Goal: Information Seeking & Learning: Learn about a topic

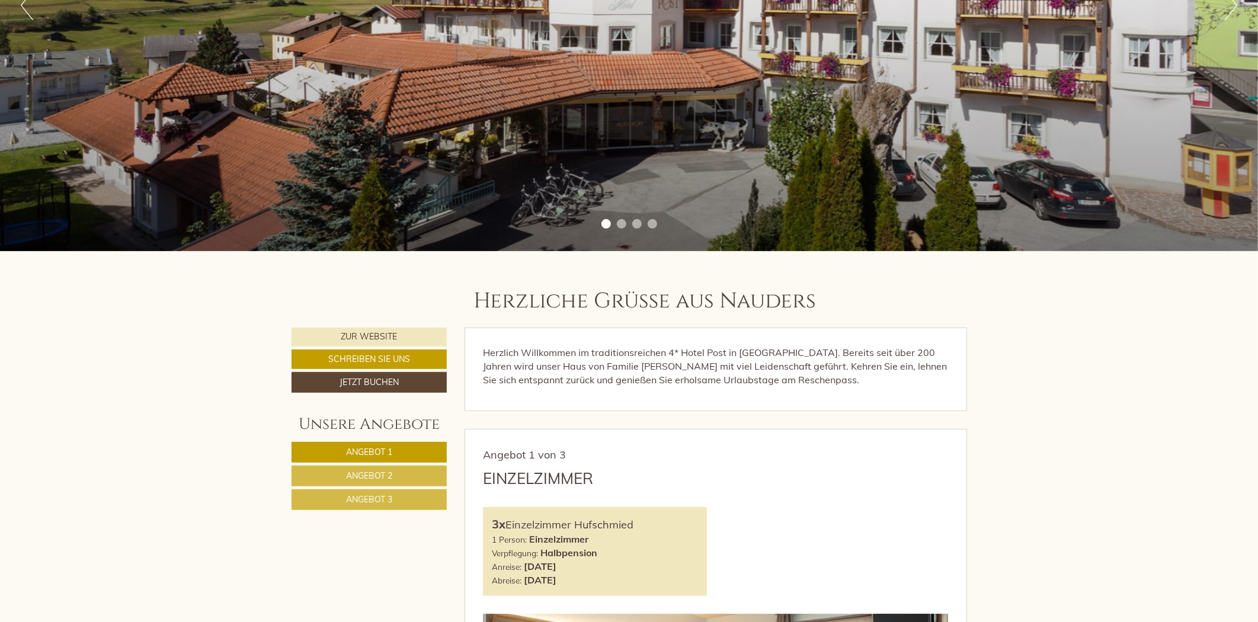
scroll to position [724, 0]
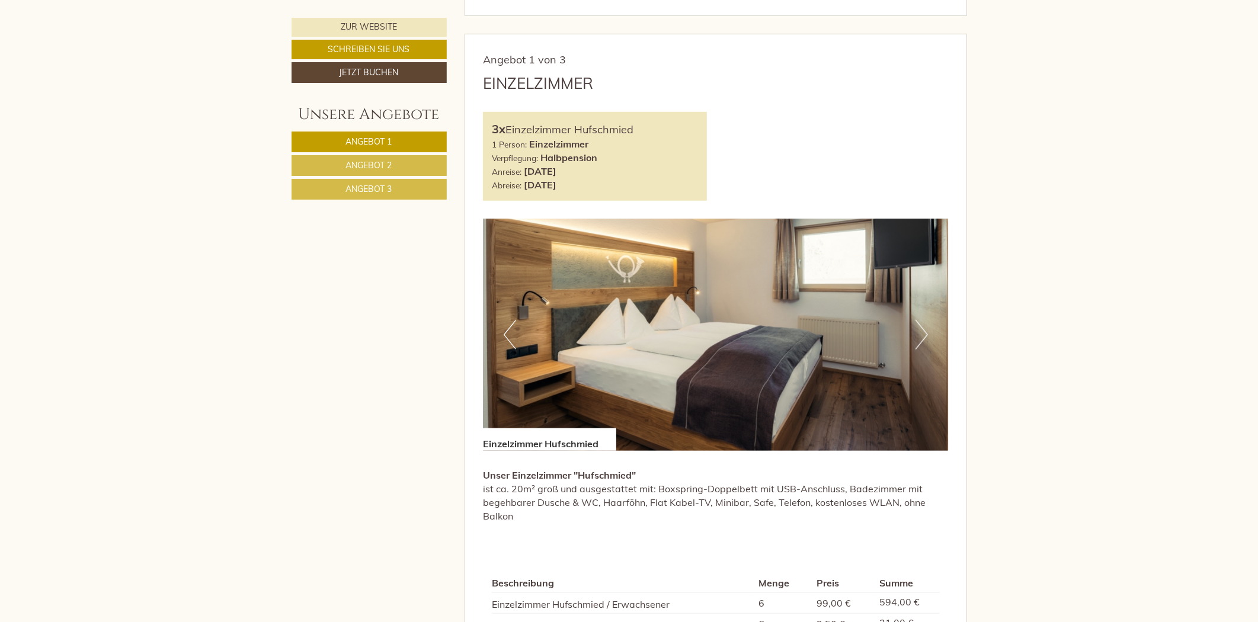
click at [341, 160] on link "Angebot 2" at bounding box center [369, 165] width 155 height 21
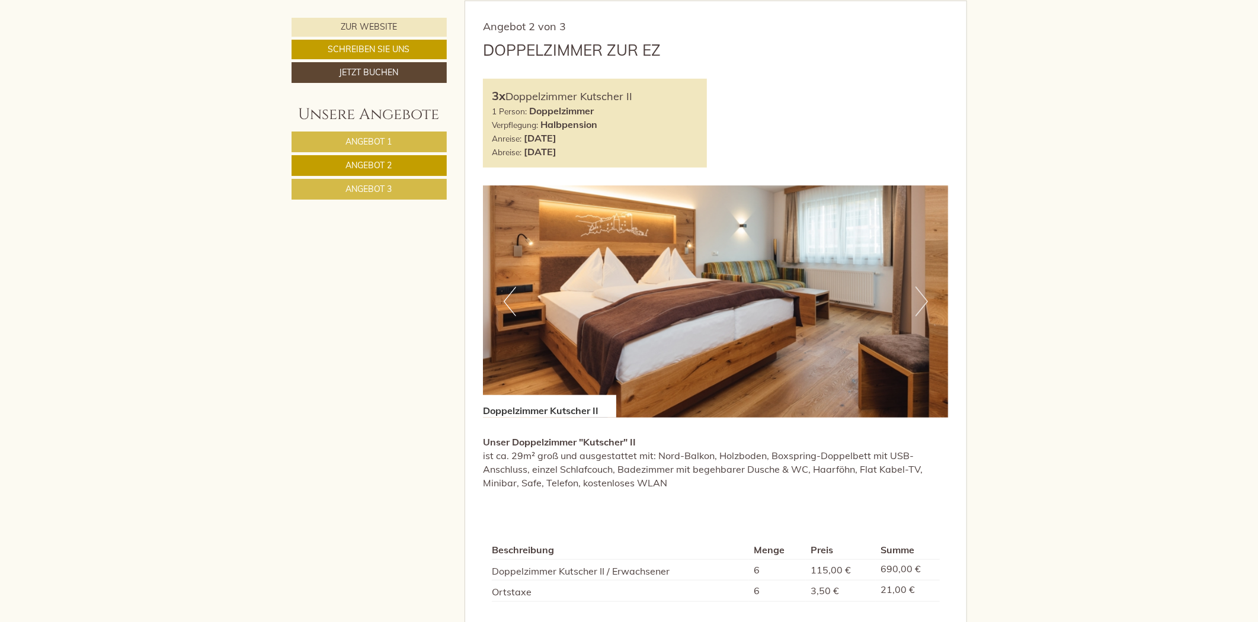
click at [372, 141] on span "Angebot 1" at bounding box center [369, 141] width 46 height 11
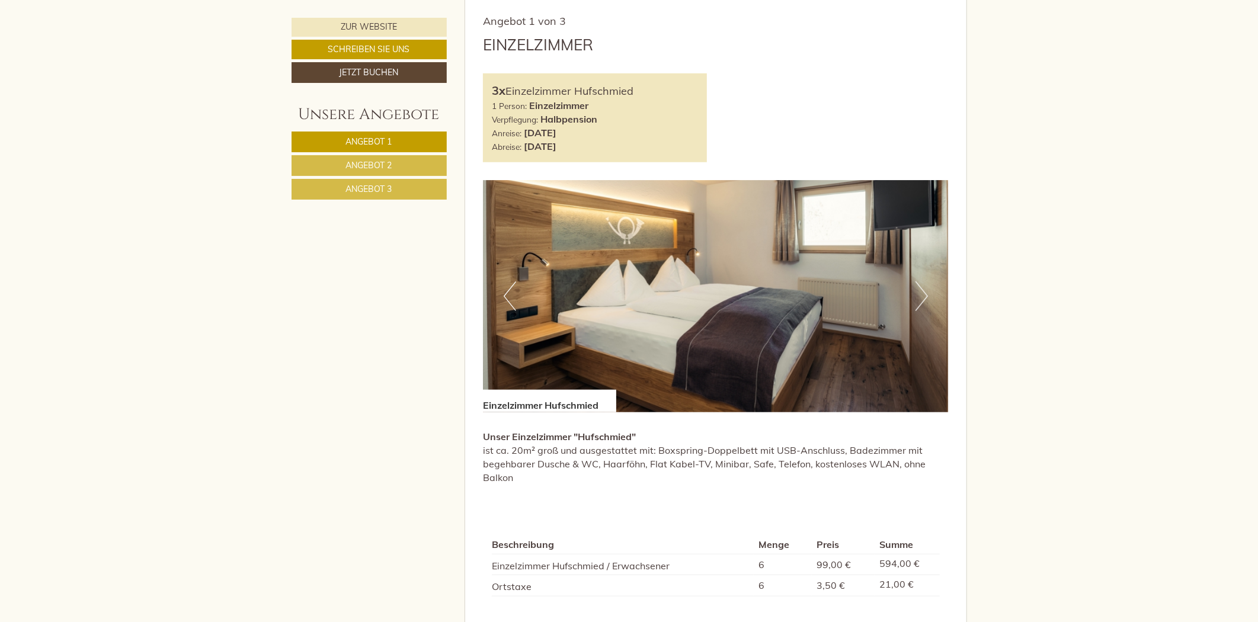
scroll to position [889, 0]
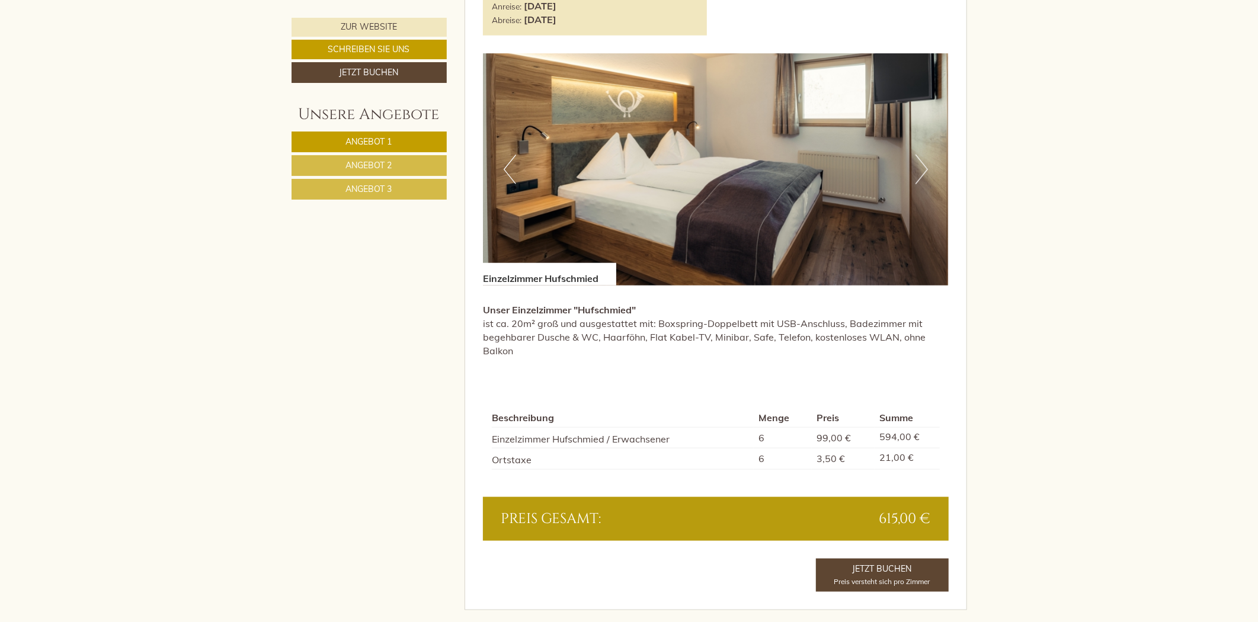
click at [348, 152] on nav "Angebot 1 Angebot 2 Angebot 3" at bounding box center [371, 166] width 159 height 68
click at [348, 156] on link "Angebot 2" at bounding box center [369, 165] width 155 height 21
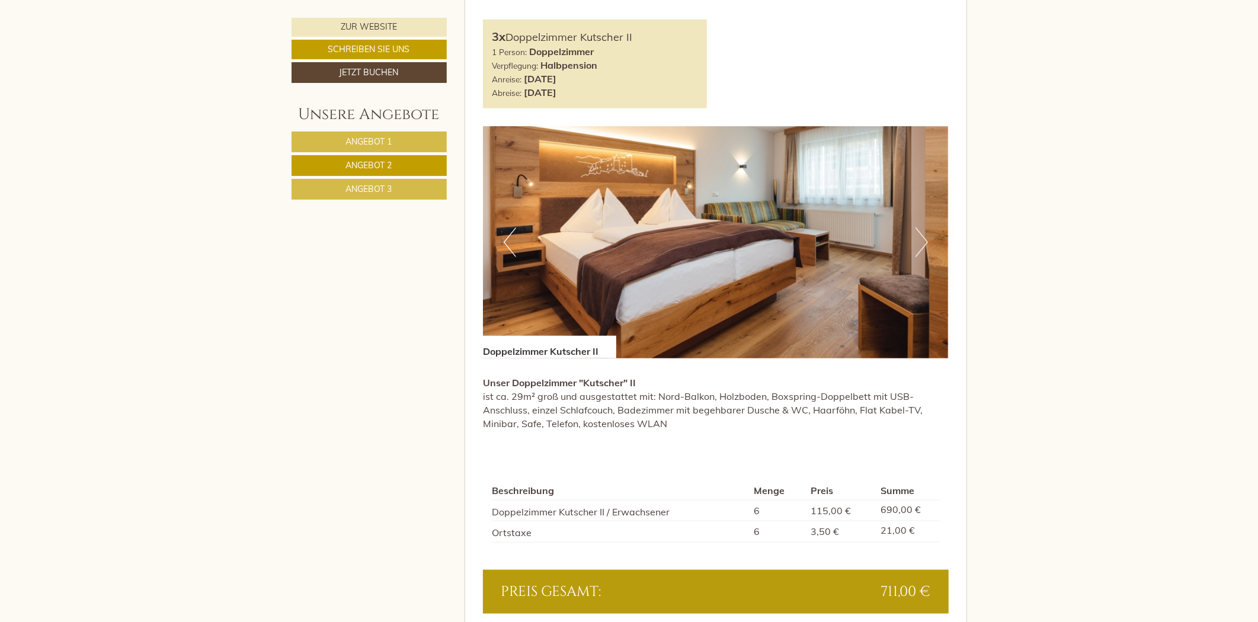
scroll to position [955, 0]
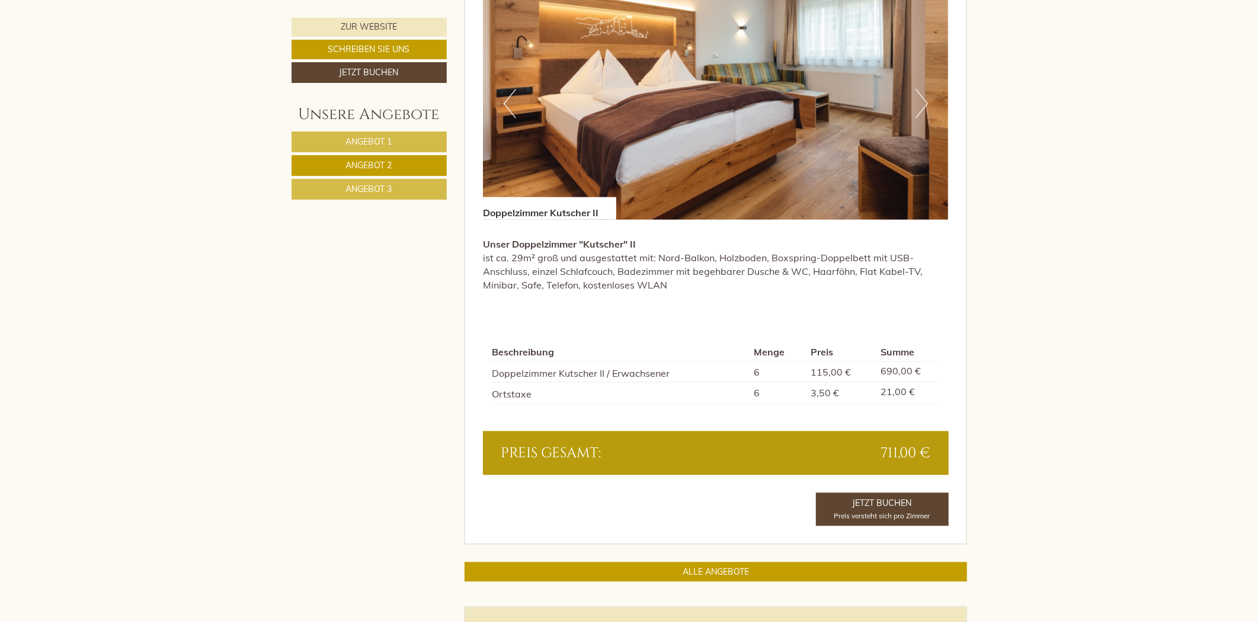
drag, startPoint x: 403, startPoint y: 193, endPoint x: 405, endPoint y: 185, distance: 8.6
click at [403, 191] on link "Angebot 3" at bounding box center [369, 189] width 155 height 21
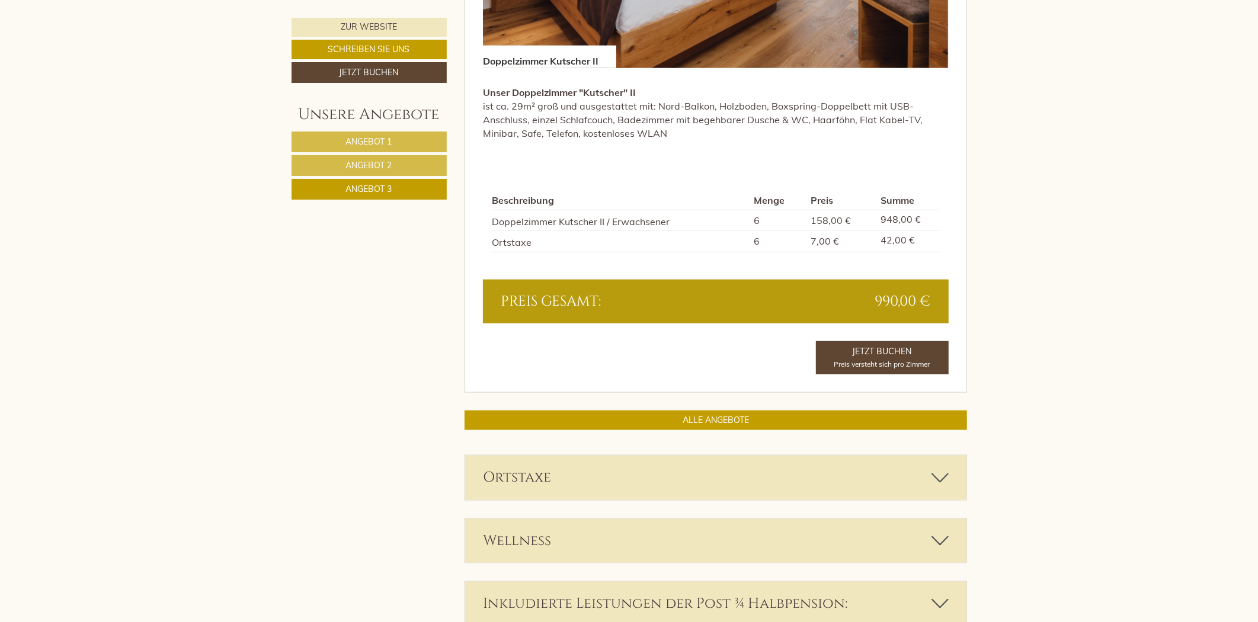
scroll to position [1218, 0]
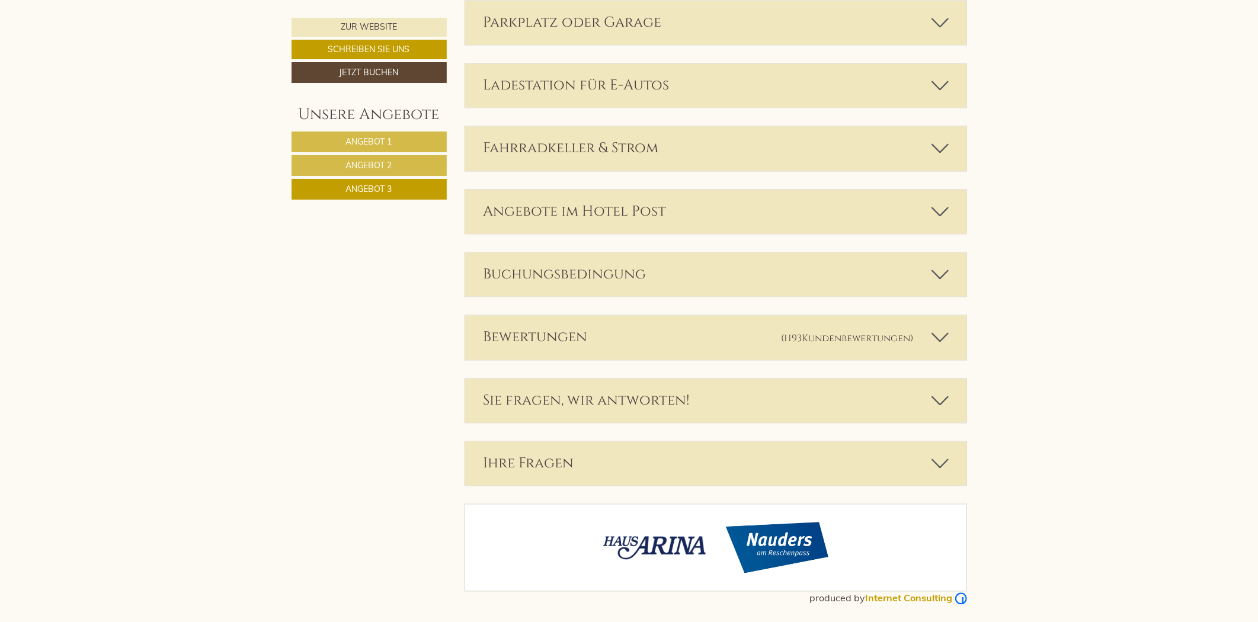
click at [594, 338] on div "Bewertungen (1193 Kundenbewertungen )" at bounding box center [715, 338] width 501 height 44
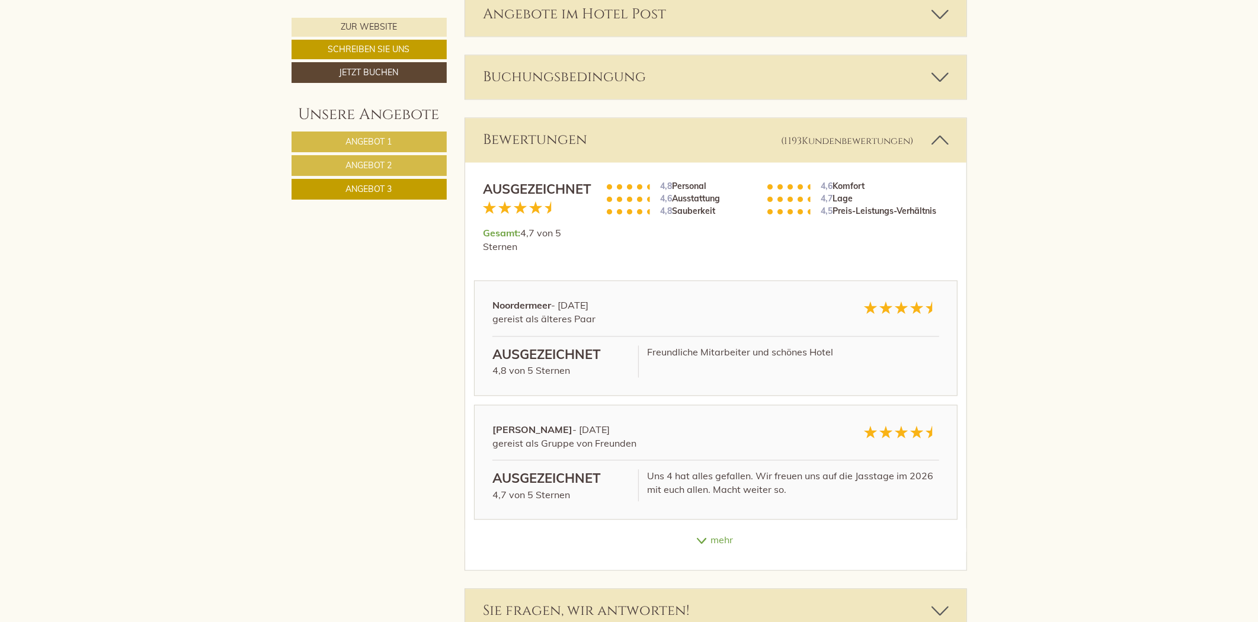
click at [588, 144] on div "Bewertungen (1193 Kundenbewertungen )" at bounding box center [715, 140] width 501 height 44
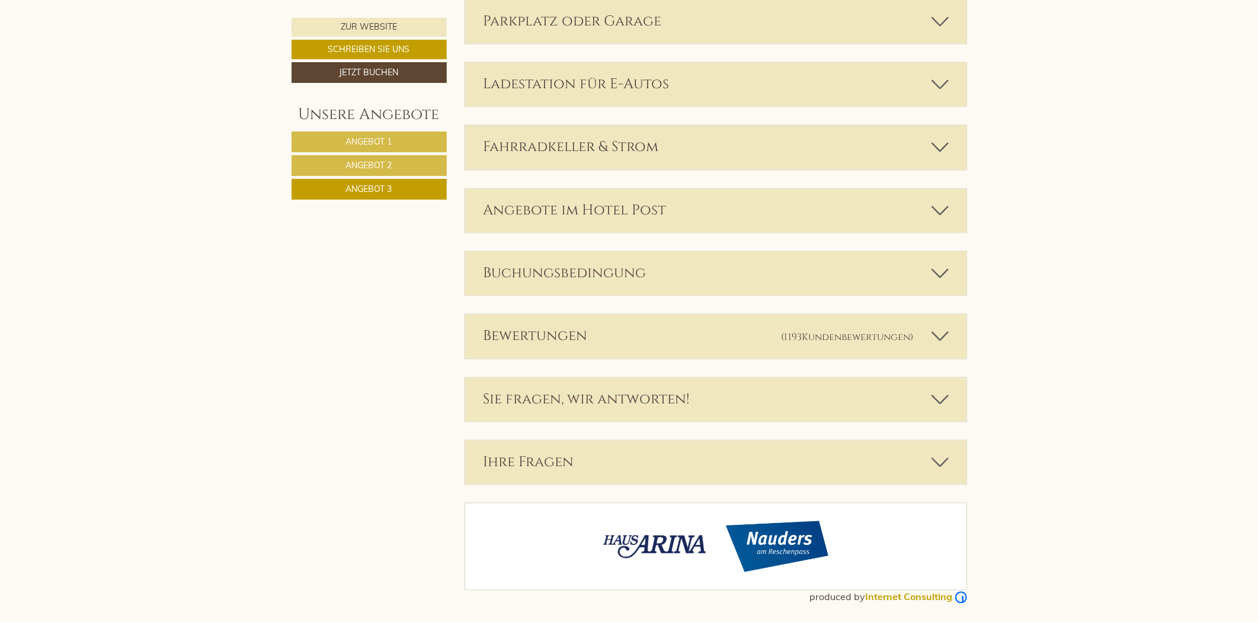
scroll to position [1880, 0]
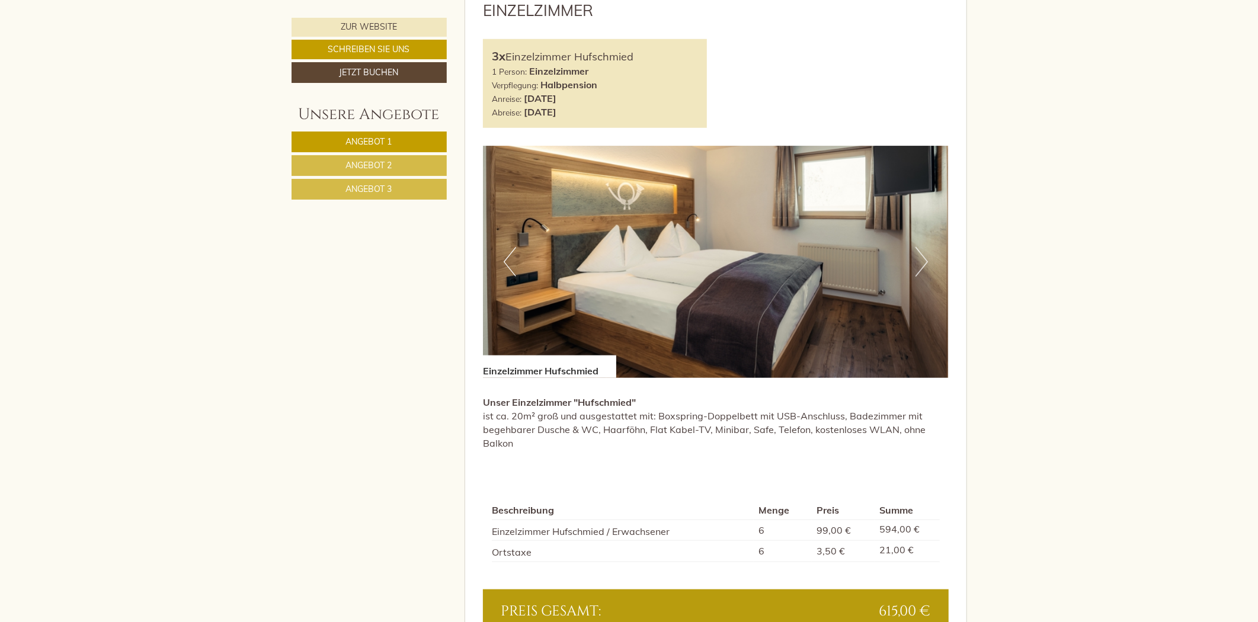
scroll to position [921, 0]
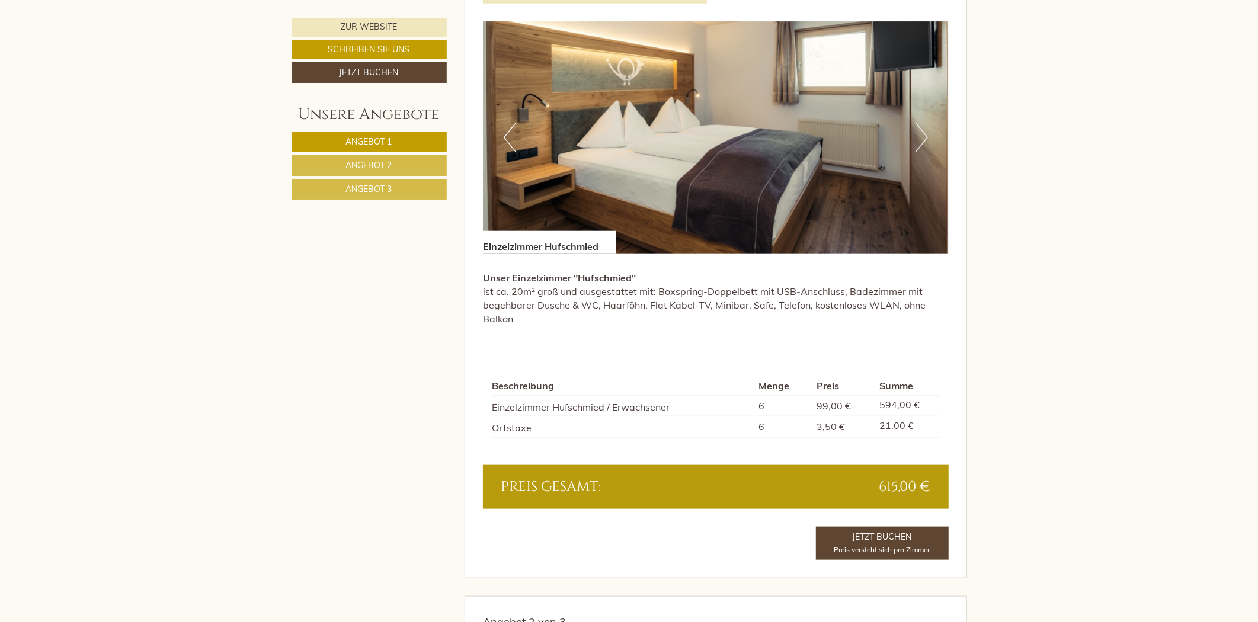
click at [386, 162] on span "Angebot 2" at bounding box center [369, 165] width 46 height 11
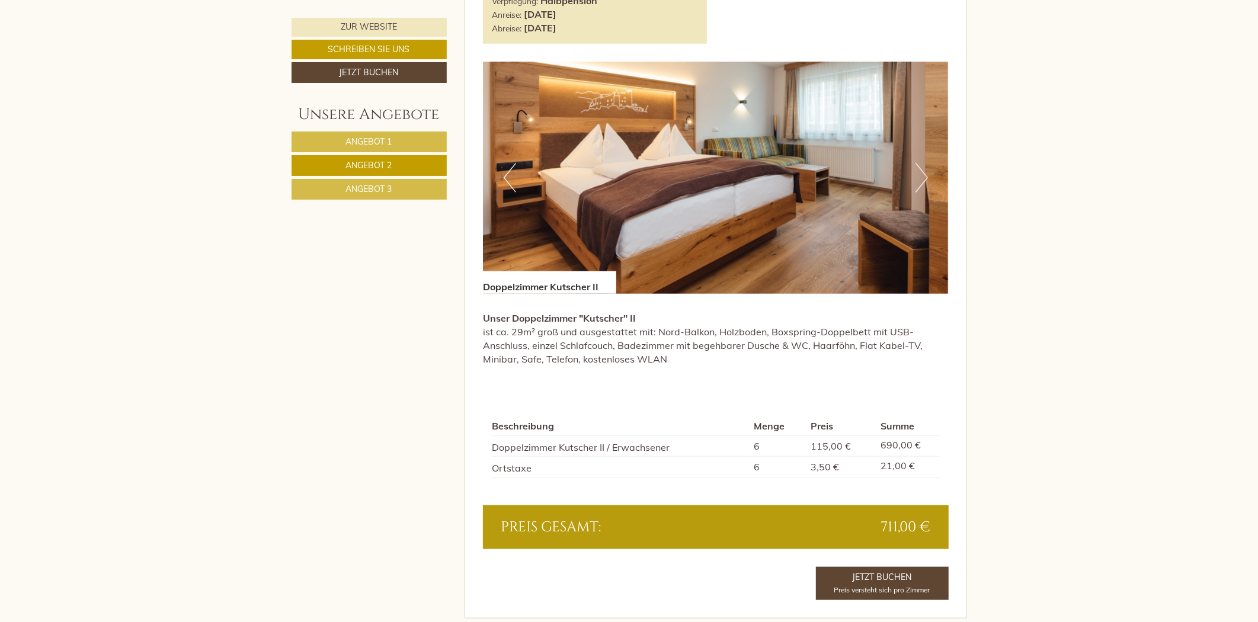
scroll to position [889, 0]
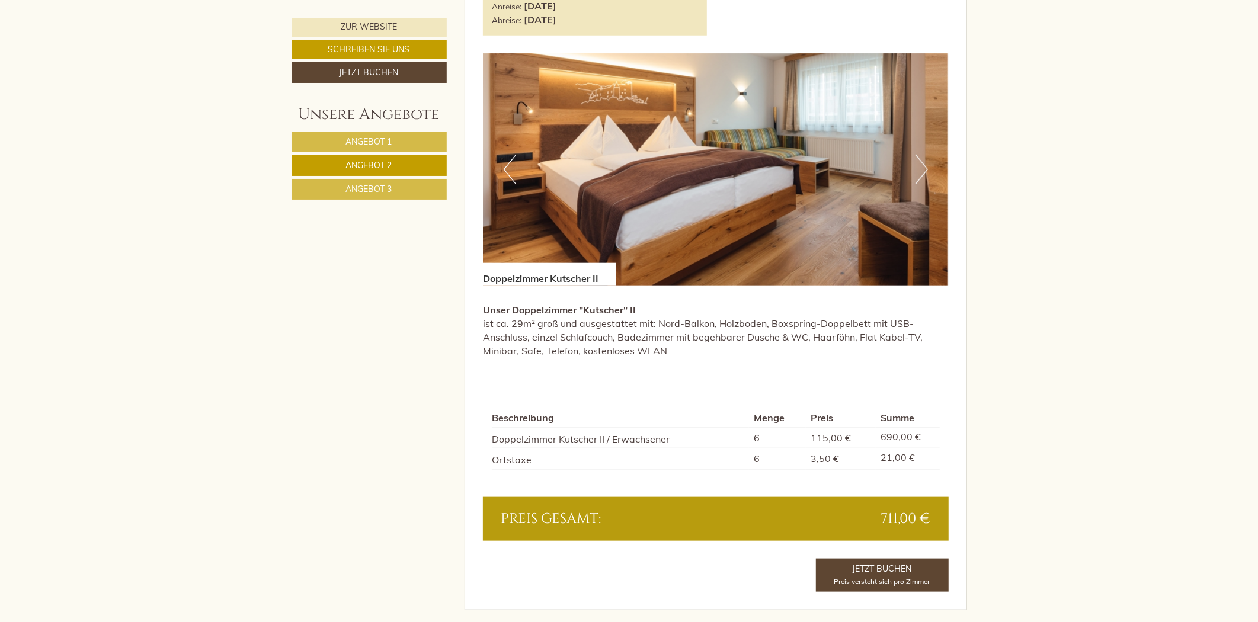
click at [408, 191] on link "Angebot 3" at bounding box center [369, 189] width 155 height 21
